Goal: Ask a question

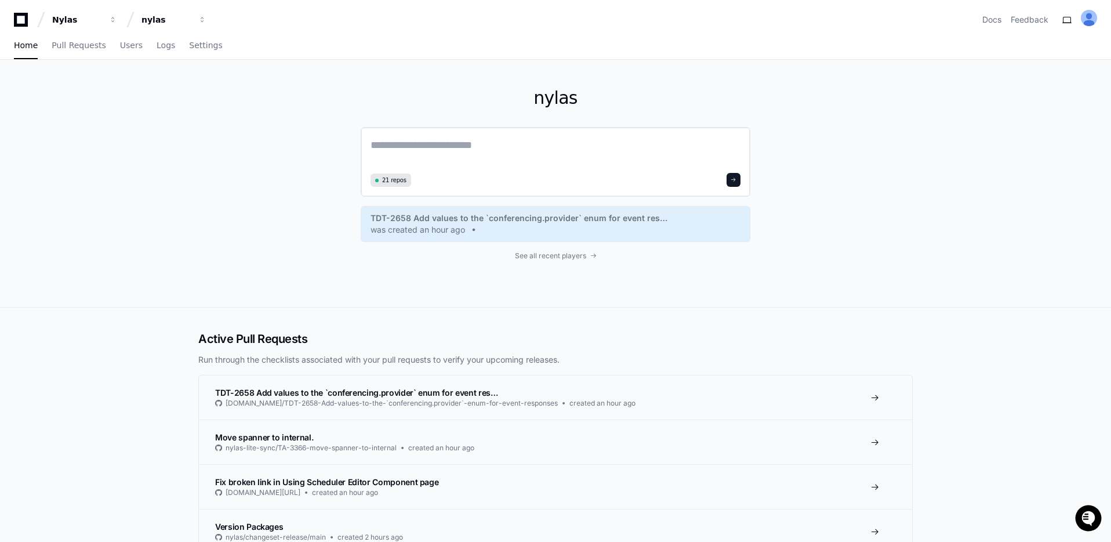
click at [502, 144] on textarea at bounding box center [555, 153] width 370 height 32
type textarea "*"
paste textarea "********"
type textarea "**********"
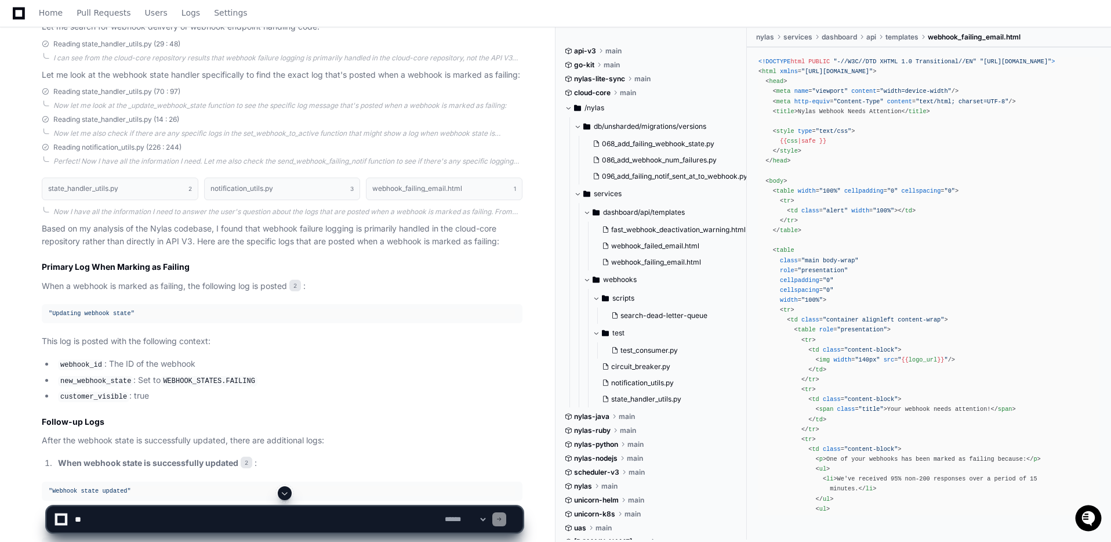
scroll to position [519, 0]
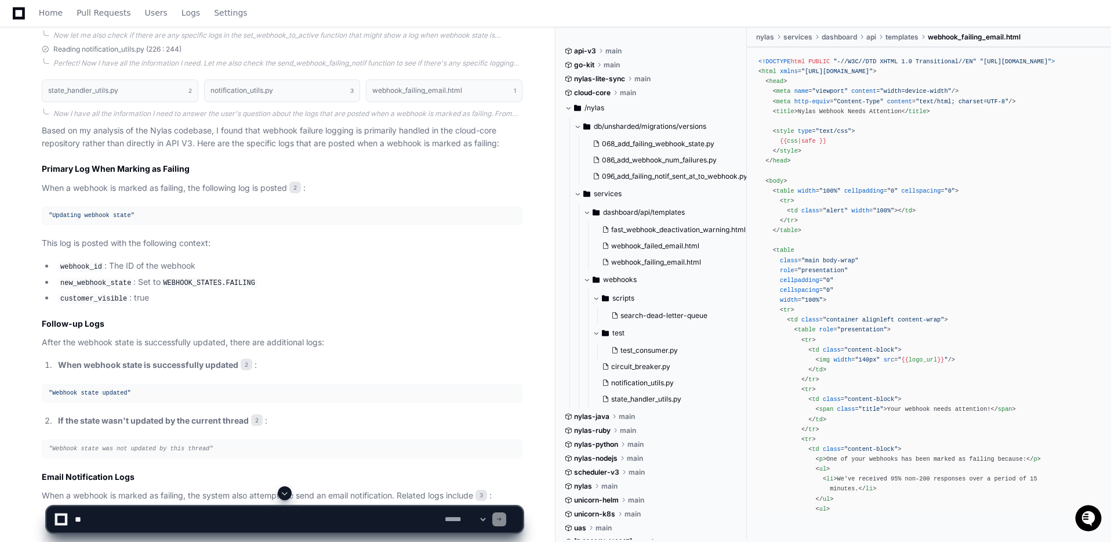
click at [132, 216] on span ""Updating webhook state"" at bounding box center [92, 215] width 86 height 7
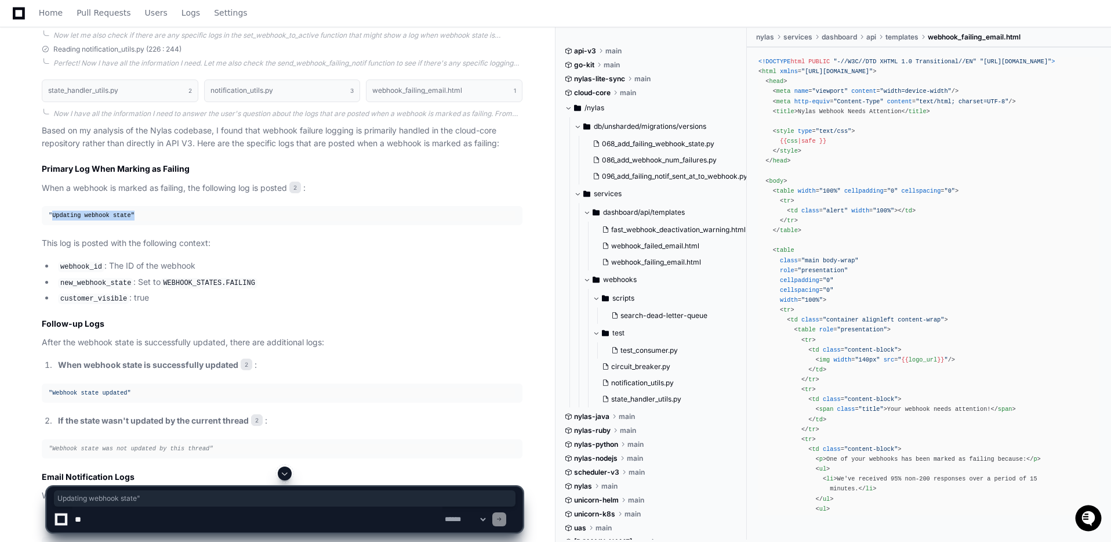
drag, startPoint x: 132, startPoint y: 216, endPoint x: 56, endPoint y: 212, distance: 76.6
click at [56, 212] on span ""Updating webhook state"" at bounding box center [92, 215] width 86 height 7
click at [131, 516] on textarea at bounding box center [257, 519] width 370 height 26
click at [121, 497] on span "Updating webhook state"" at bounding box center [284, 497] width 455 height 9
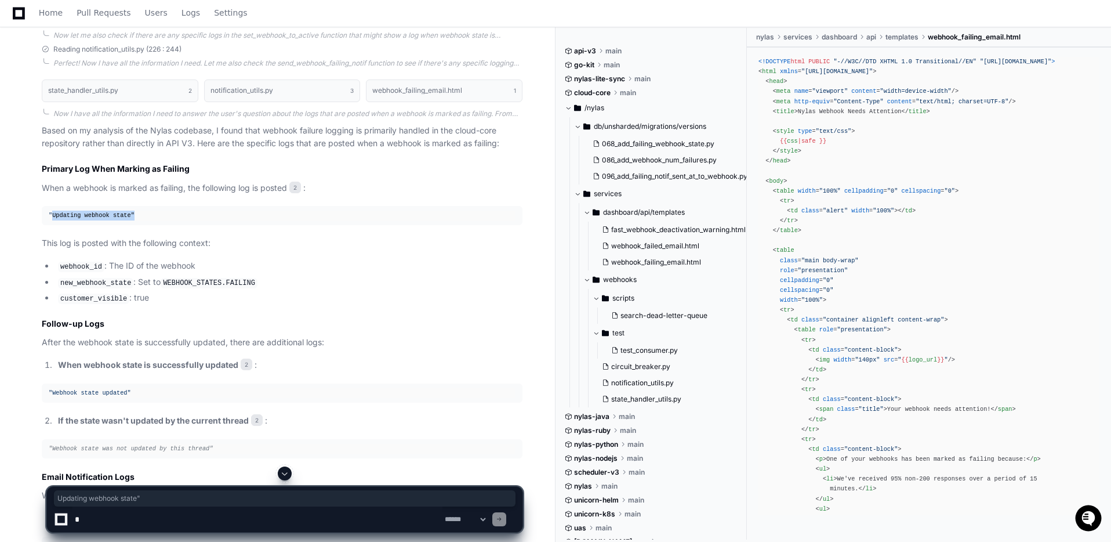
click at [121, 497] on span "Updating webhook state"" at bounding box center [284, 497] width 455 height 9
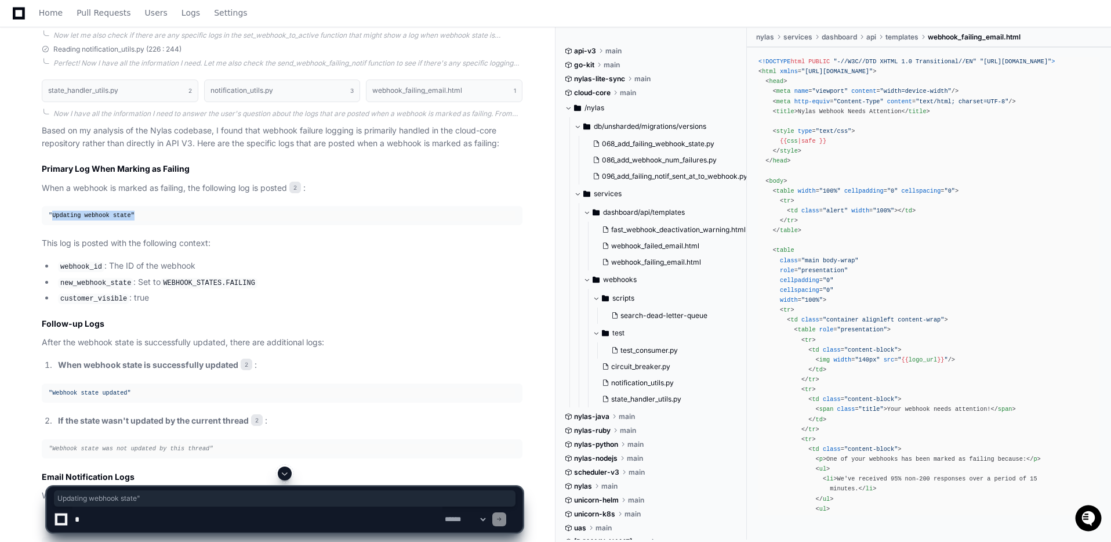
click at [121, 497] on span "Updating webhook state"" at bounding box center [284, 497] width 455 height 9
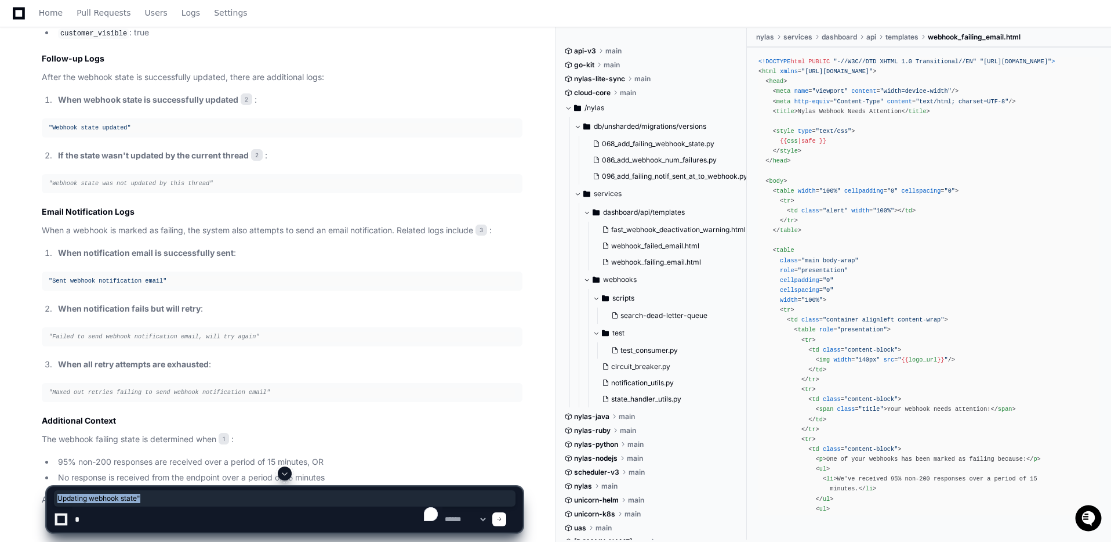
click at [135, 492] on div "Updating webhook state"" at bounding box center [285, 498] width 462 height 16
click at [123, 517] on textarea "To enrich screen reader interactions, please activate Accessibility in Grammarl…" at bounding box center [257, 519] width 370 height 26
click at [119, 517] on textarea "To enrich screen reader interactions, please activate Accessibility in Grammarl…" at bounding box center [257, 519] width 370 height 26
click at [128, 503] on div "Updating webhook state"" at bounding box center [285, 498] width 462 height 16
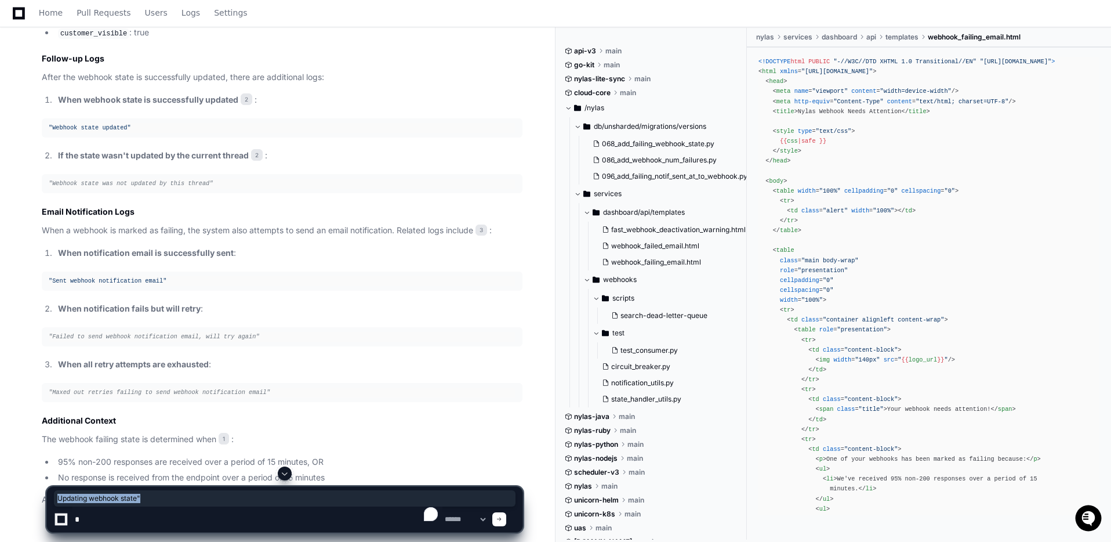
click at [129, 500] on span "Updating webhook state"" at bounding box center [284, 497] width 455 height 9
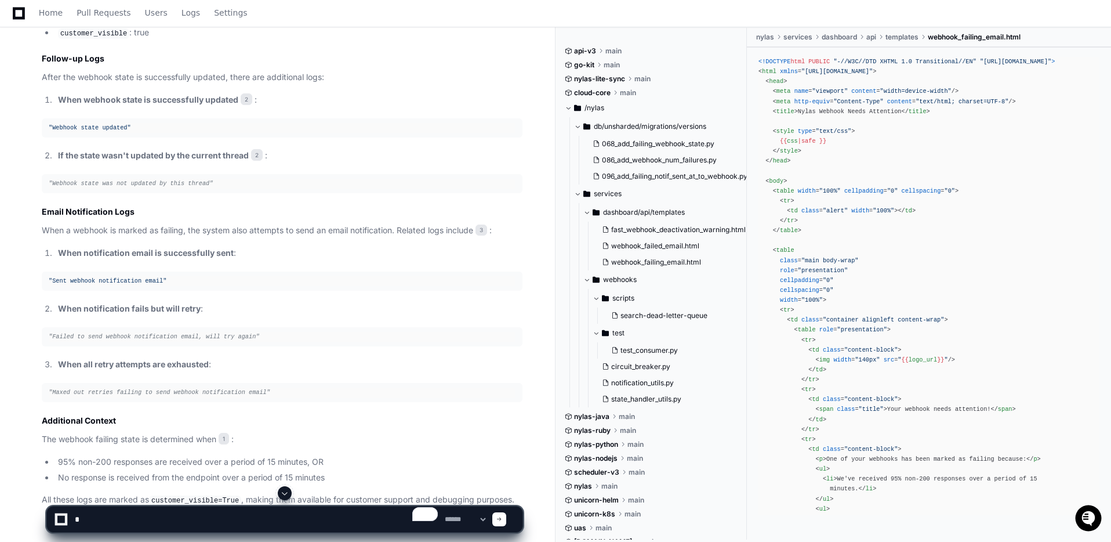
click at [157, 513] on textarea "To enrich screen reader interactions, please activate Accessibility in Grammarl…" at bounding box center [257, 519] width 370 height 26
type textarea "**********"
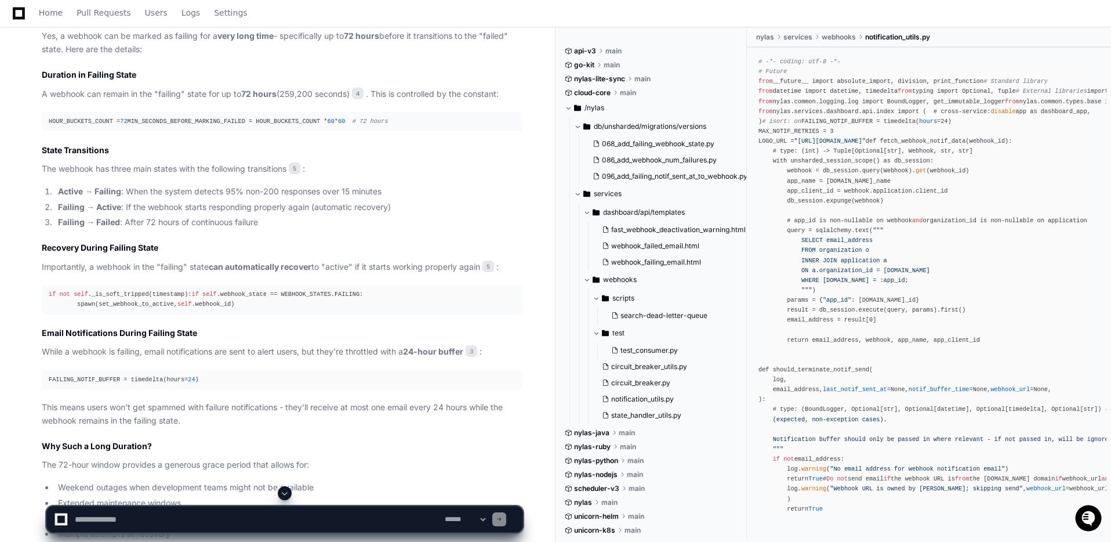
scroll to position [1817, 0]
